Goal: Find specific page/section: Find specific page/section

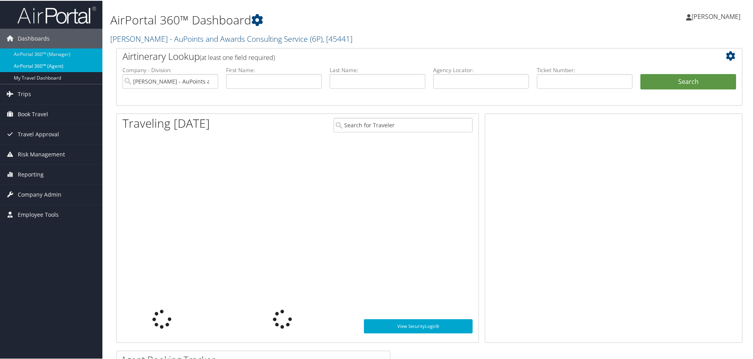
drag, startPoint x: 0, startPoint y: 0, endPoint x: 52, endPoint y: 66, distance: 84.1
click at [52, 66] on link "AirPortal 360™ (Agent)" at bounding box center [51, 65] width 102 height 12
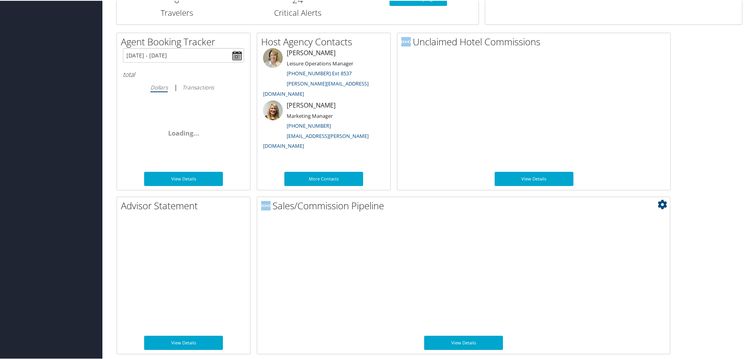
scroll to position [384, 0]
click at [473, 344] on link "View Details" at bounding box center [463, 341] width 79 height 14
